Goal: Find specific page/section: Locate item on page

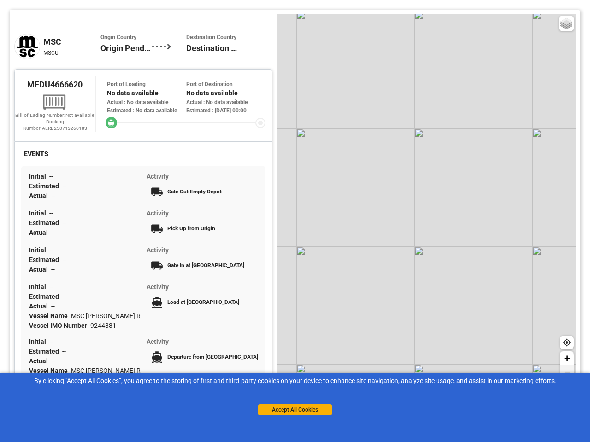
click at [295, 221] on div "Basic Grayscale Streets Dark + −" at bounding box center [426, 197] width 299 height 367
click at [426, 198] on div "Basic Grayscale Streets Dark + −" at bounding box center [426, 197] width 299 height 367
click at [566, 24] on div "Basic Grayscale Streets Dark" at bounding box center [566, 23] width 15 height 15
click at [567, 342] on icon at bounding box center [566, 342] width 7 height 7
click at [567, 359] on span "+" at bounding box center [567, 359] width 6 height 12
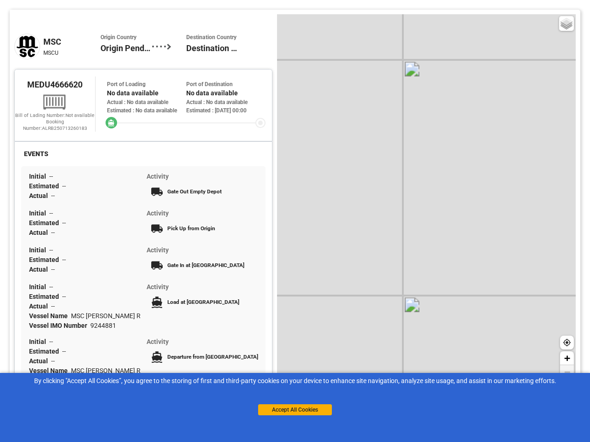
click at [567, 372] on span "−" at bounding box center [567, 372] width 6 height 12
click at [295, 410] on button "Accept All Cookies" at bounding box center [295, 410] width 74 height 11
